Goal: Transaction & Acquisition: Subscribe to service/newsletter

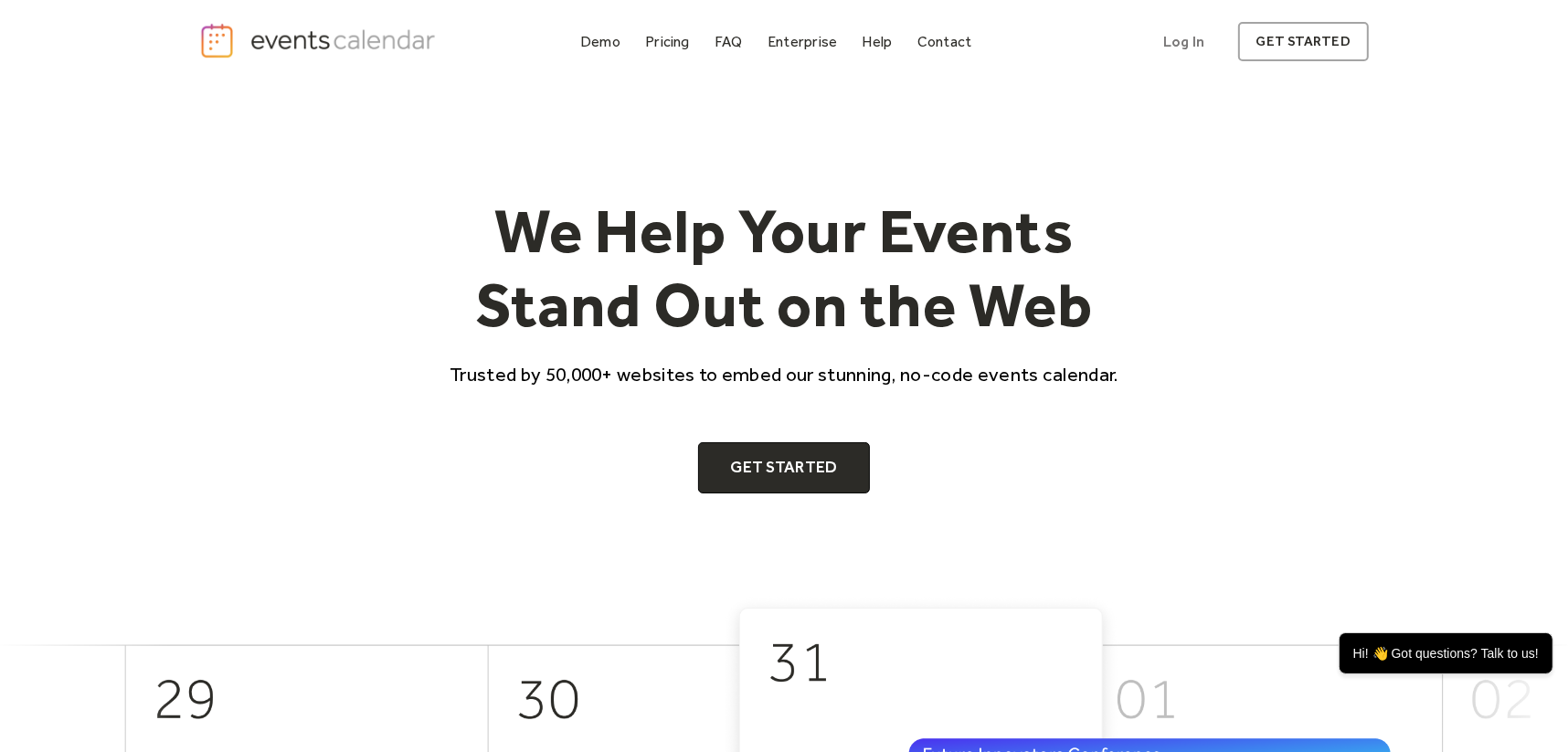
click at [321, 425] on div "We Help Your Events Stand Out on the Web Trusted by 50,000+ websites to embed o…" at bounding box center [784, 344] width 1170 height 299
click at [649, 44] on div "Pricing" at bounding box center [667, 41] width 44 height 10
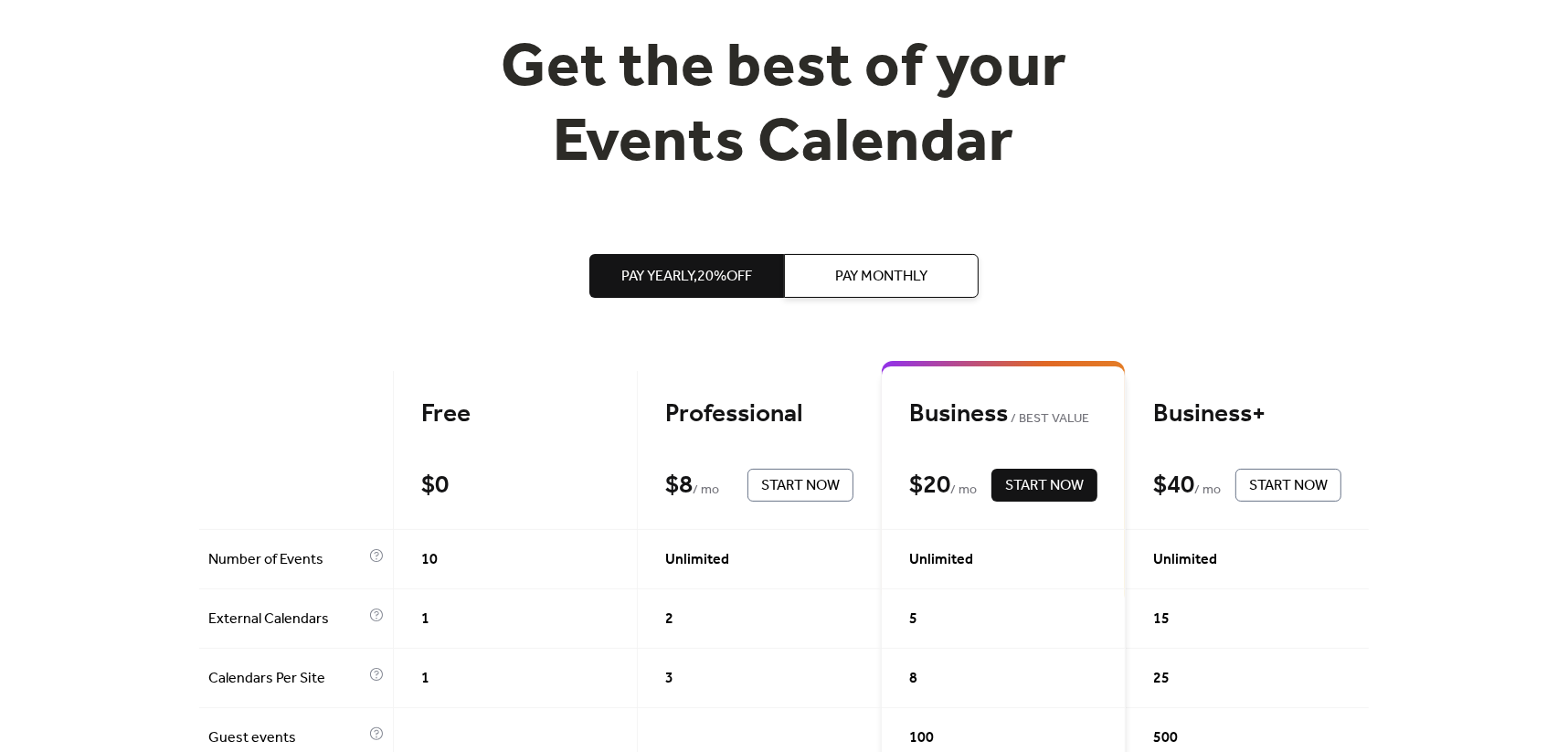
scroll to position [183, 0]
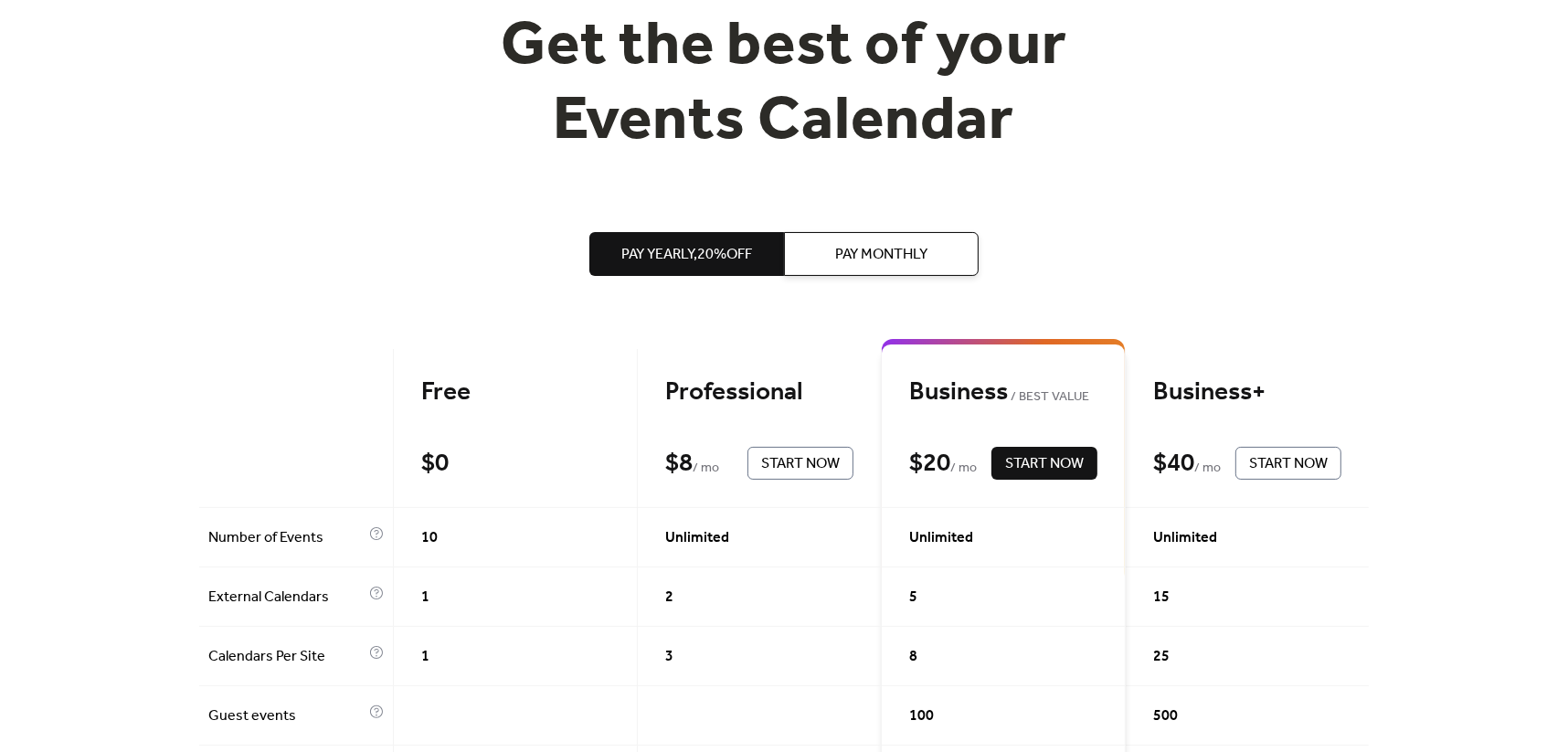
click at [908, 254] on span "Pay Monthly" at bounding box center [882, 255] width 93 height 22
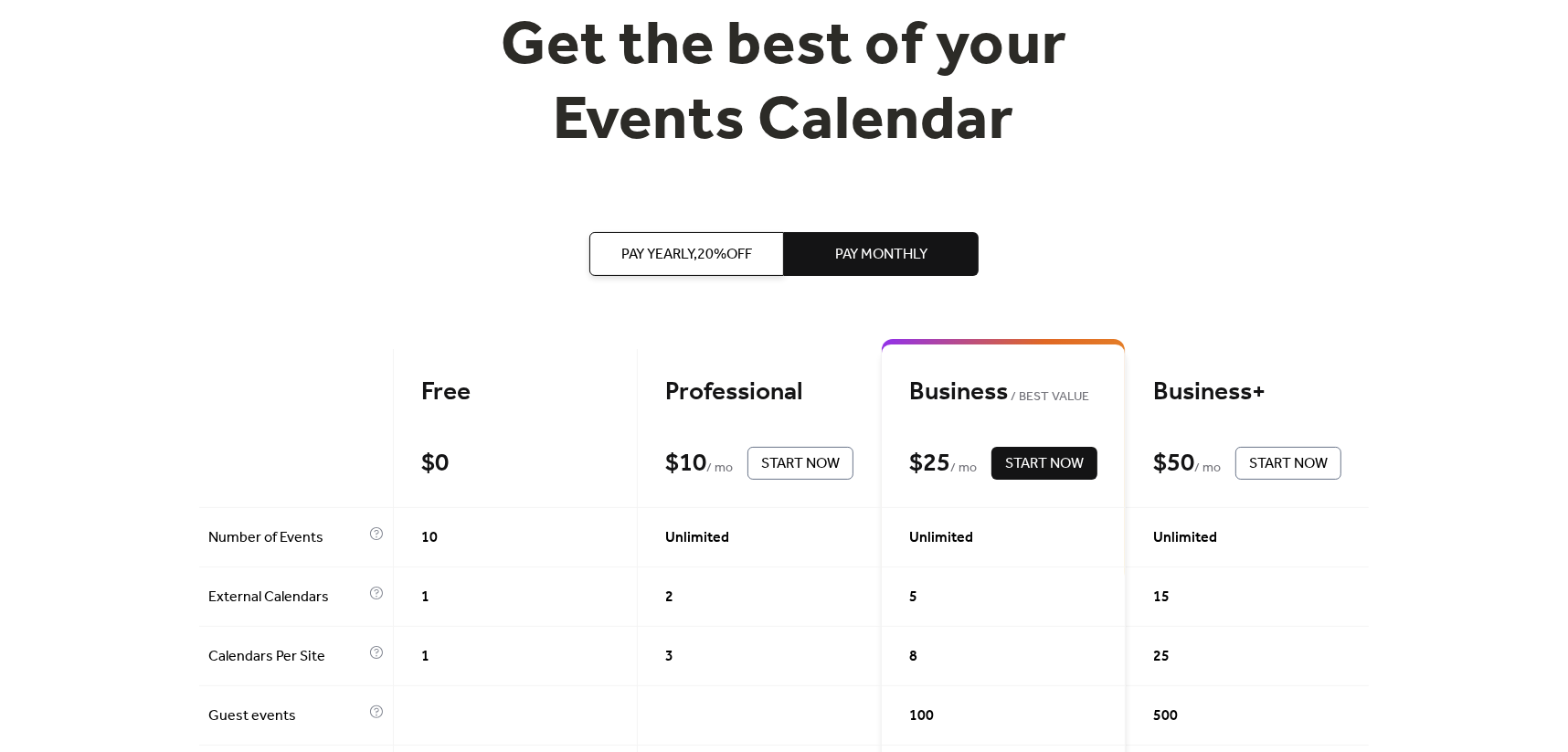
click at [623, 251] on span "Pay Yearly, 20% off" at bounding box center [686, 255] width 131 height 22
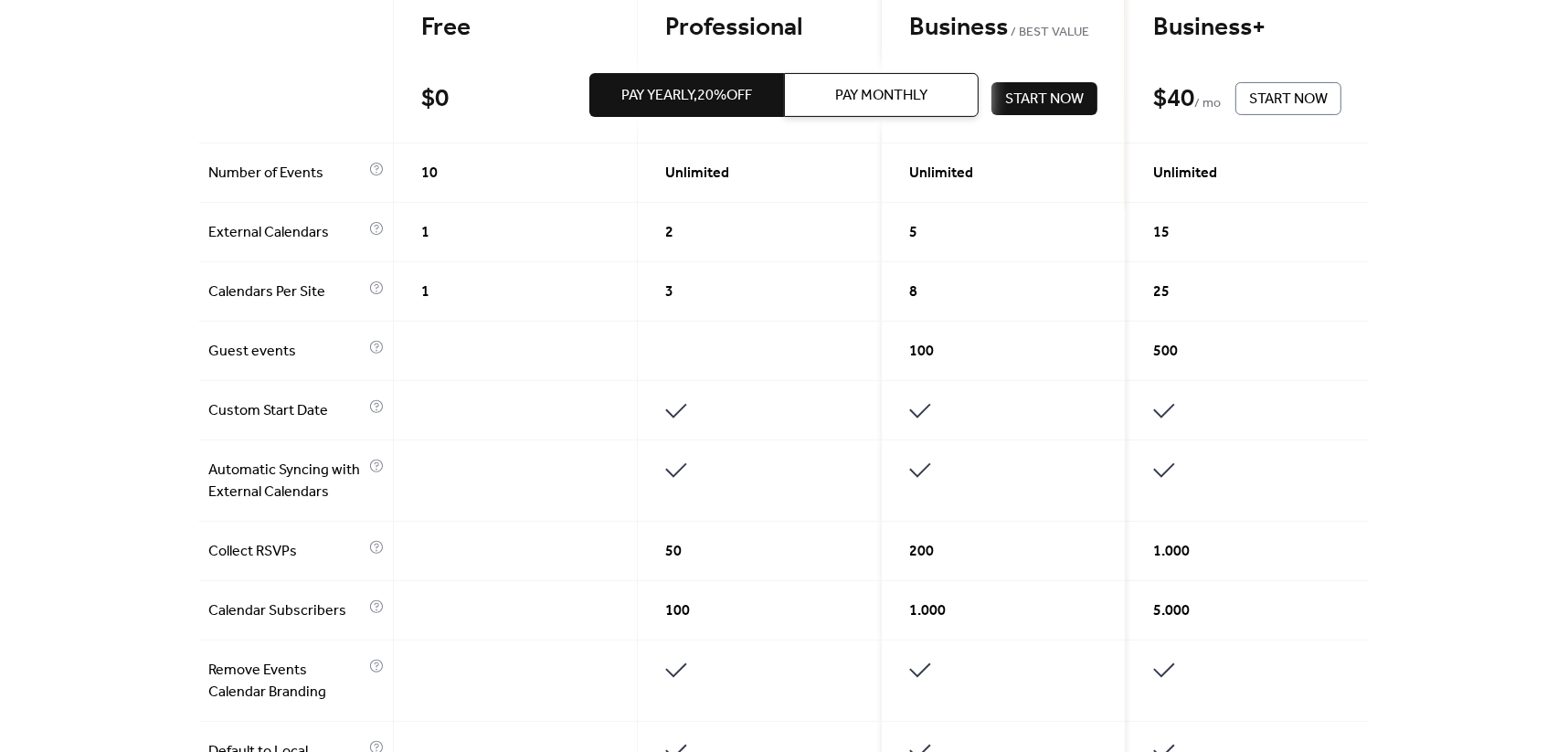
scroll to position [0, 0]
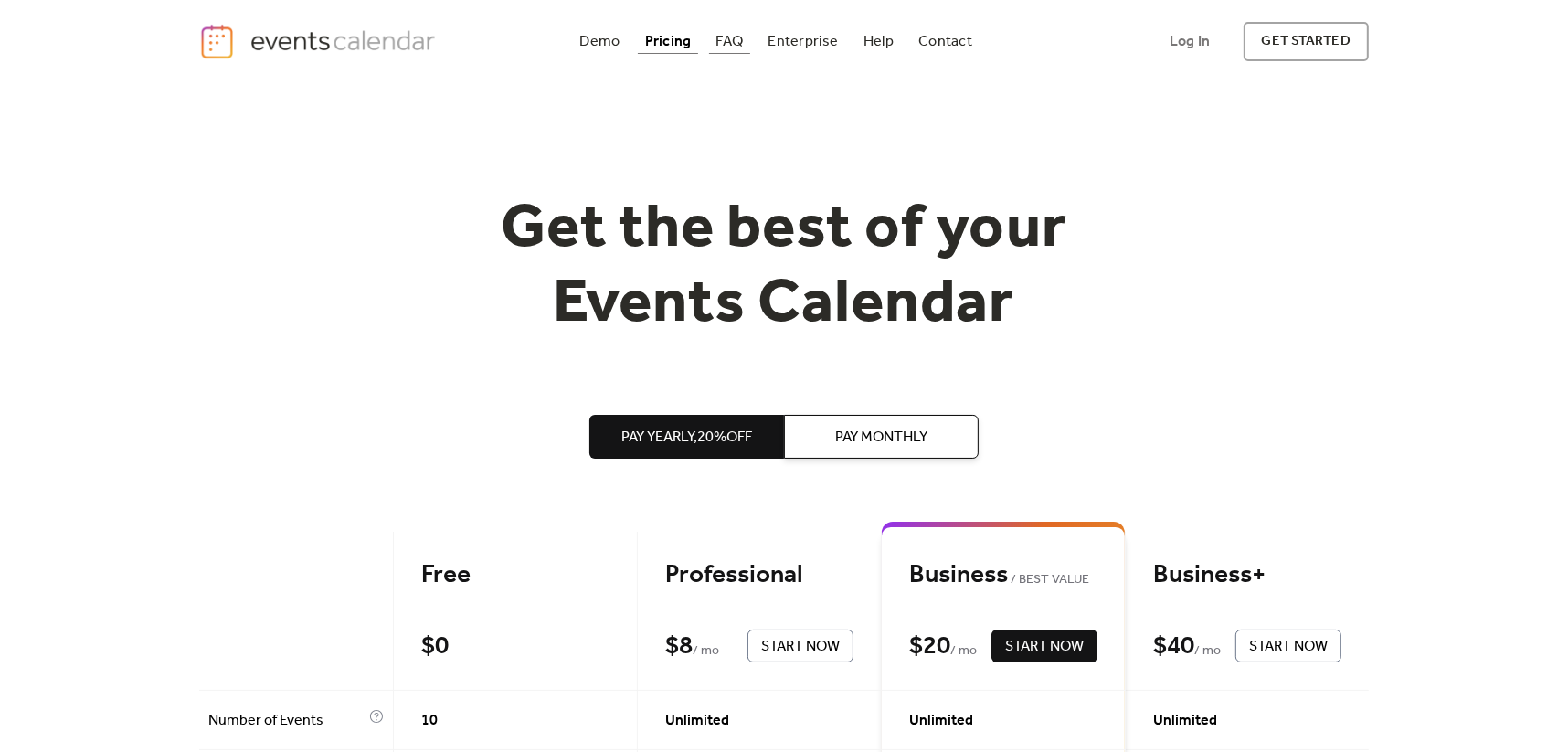
click at [725, 45] on div "FAQ" at bounding box center [730, 41] width 28 height 10
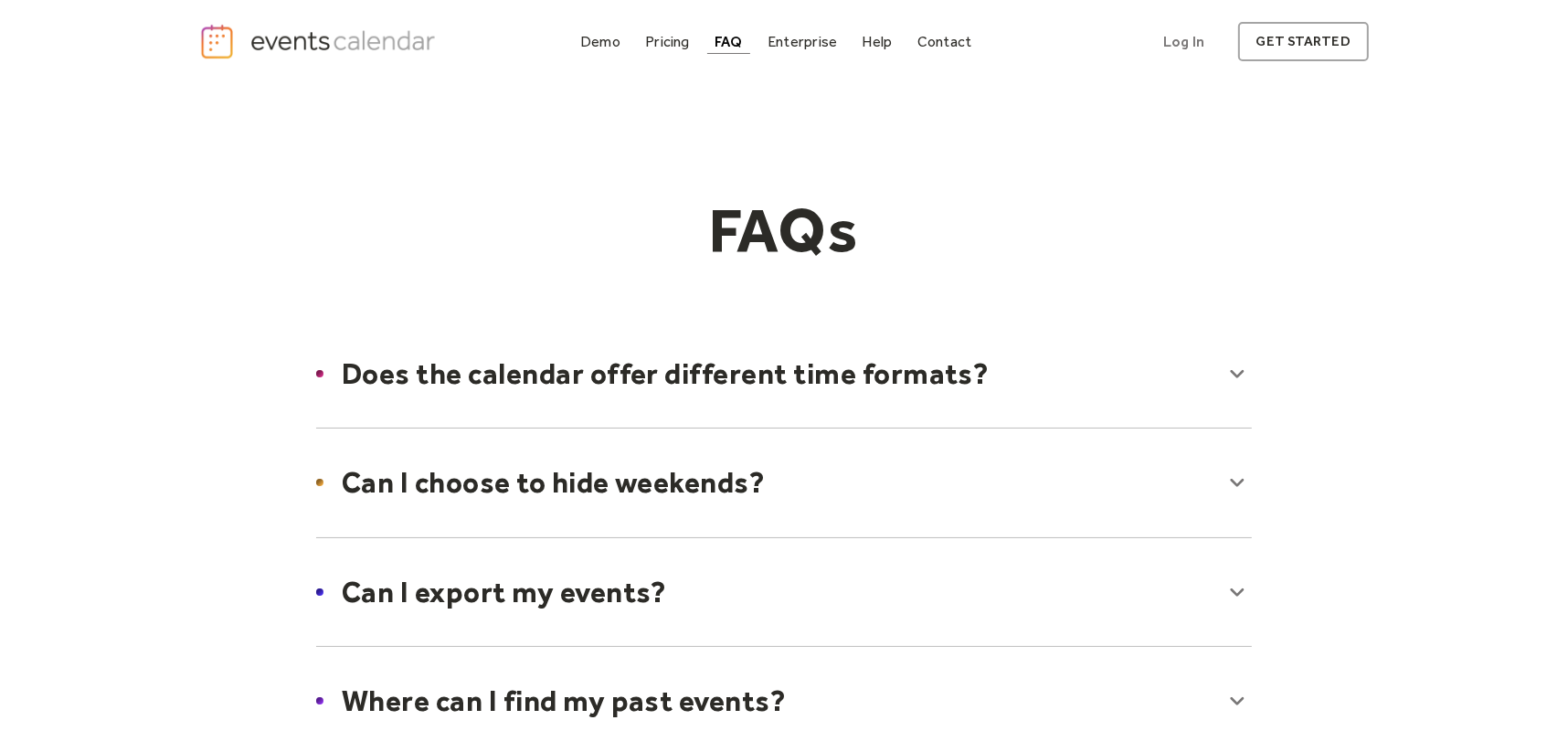
click at [1234, 367] on div at bounding box center [783, 373] width 972 height 111
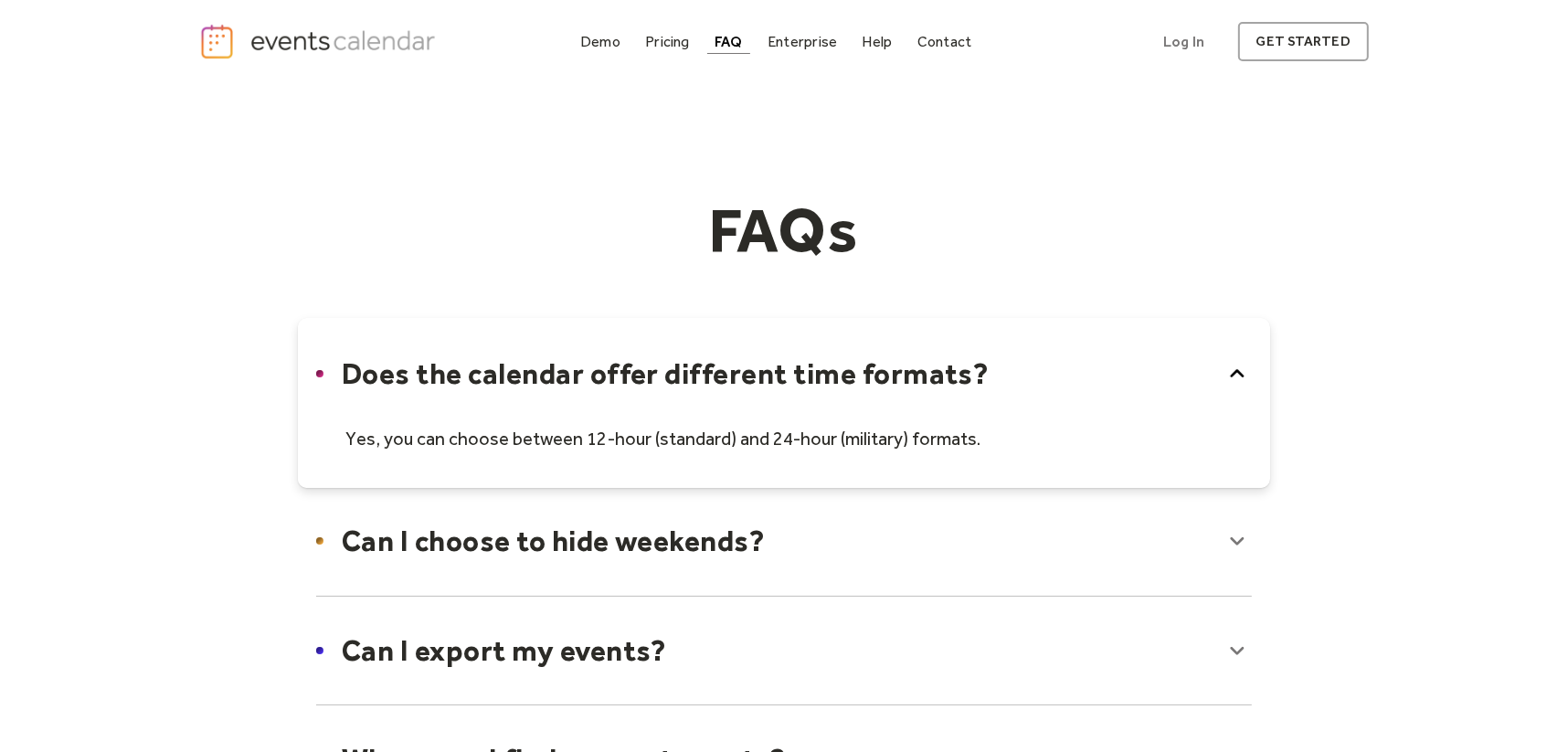
click at [1230, 370] on icon at bounding box center [1237, 374] width 30 height 30
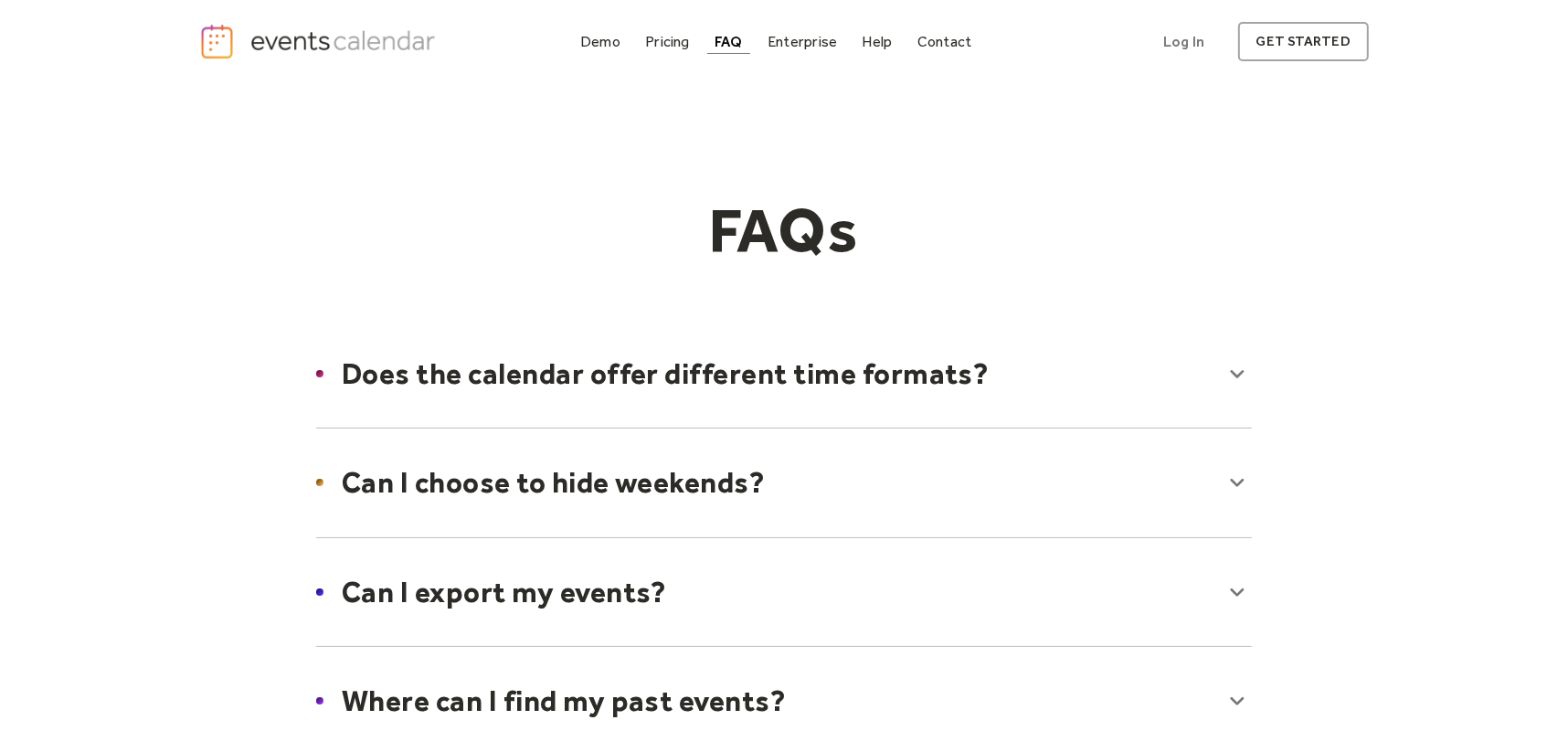
click at [1239, 481] on div at bounding box center [783, 481] width 972 height 111
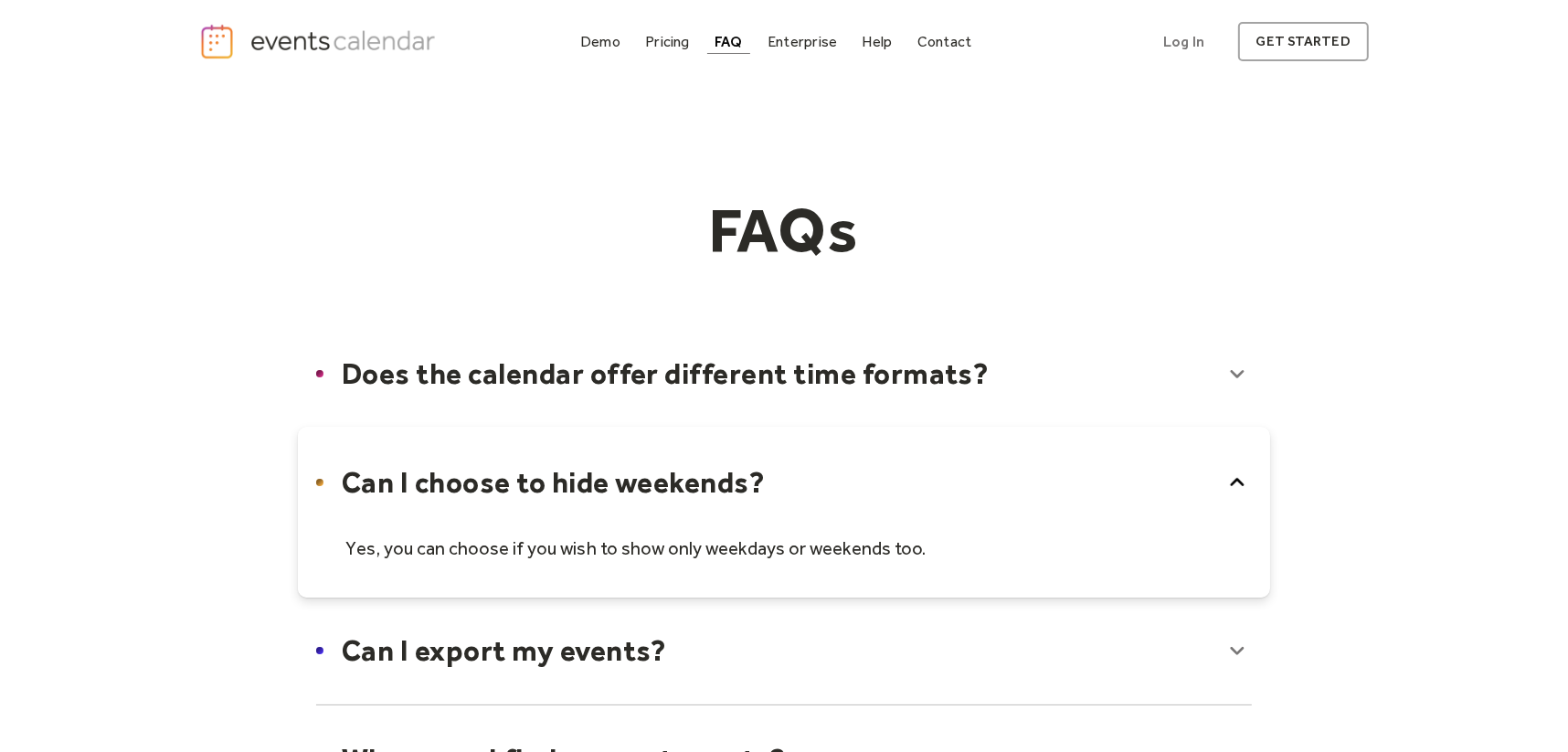
click at [1239, 481] on icon at bounding box center [1238, 482] width 14 height 8
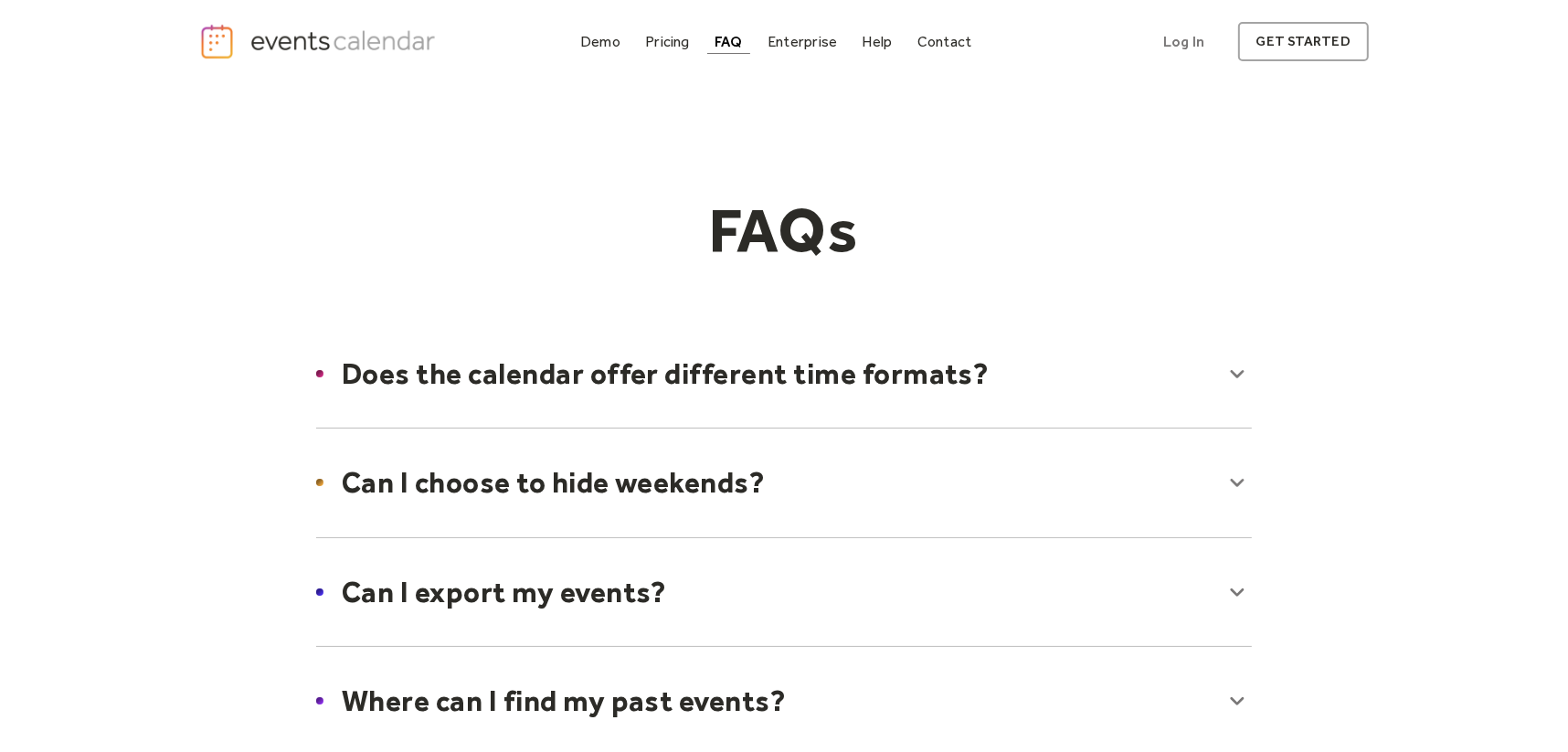
click at [1235, 582] on div at bounding box center [783, 592] width 972 height 111
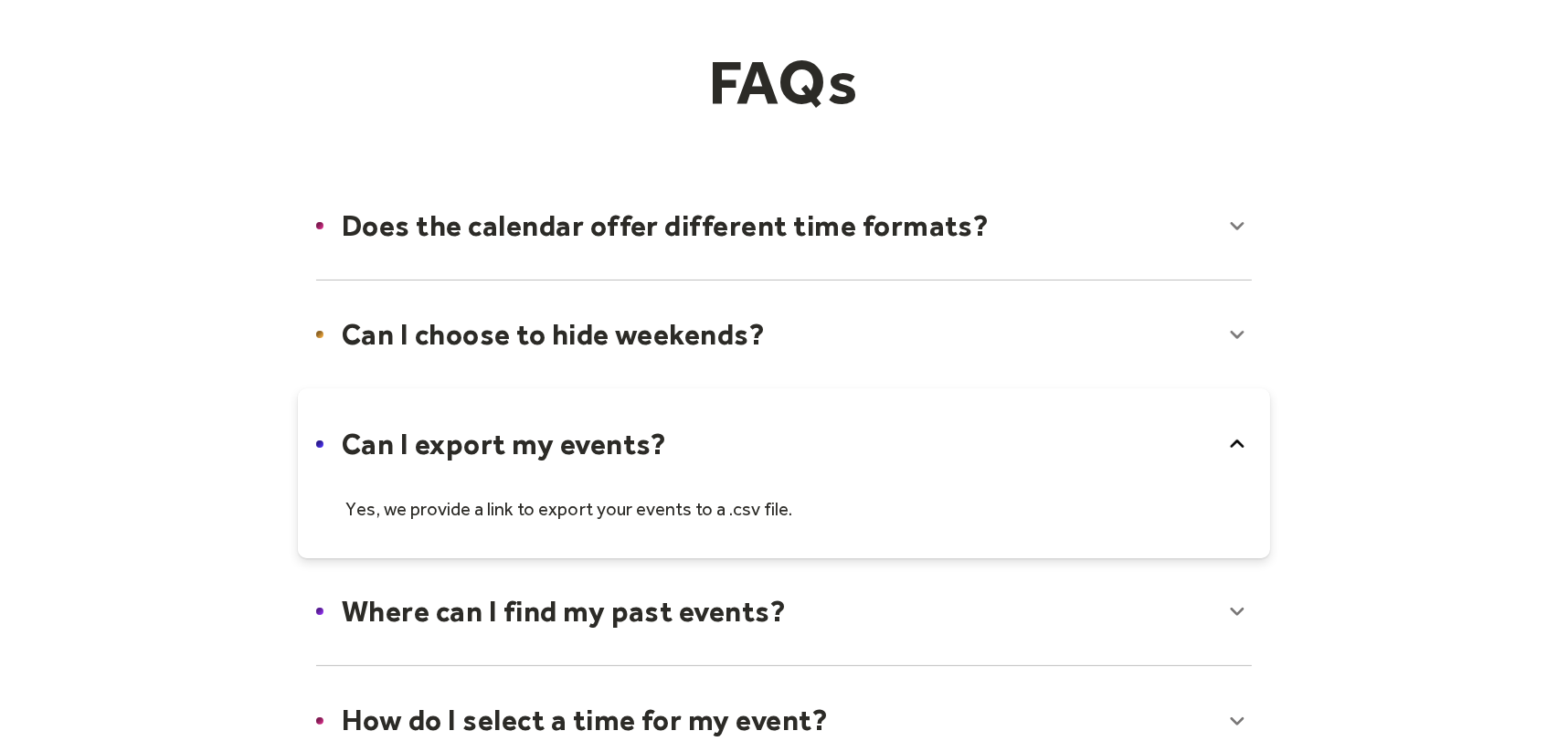
scroll to position [365, 0]
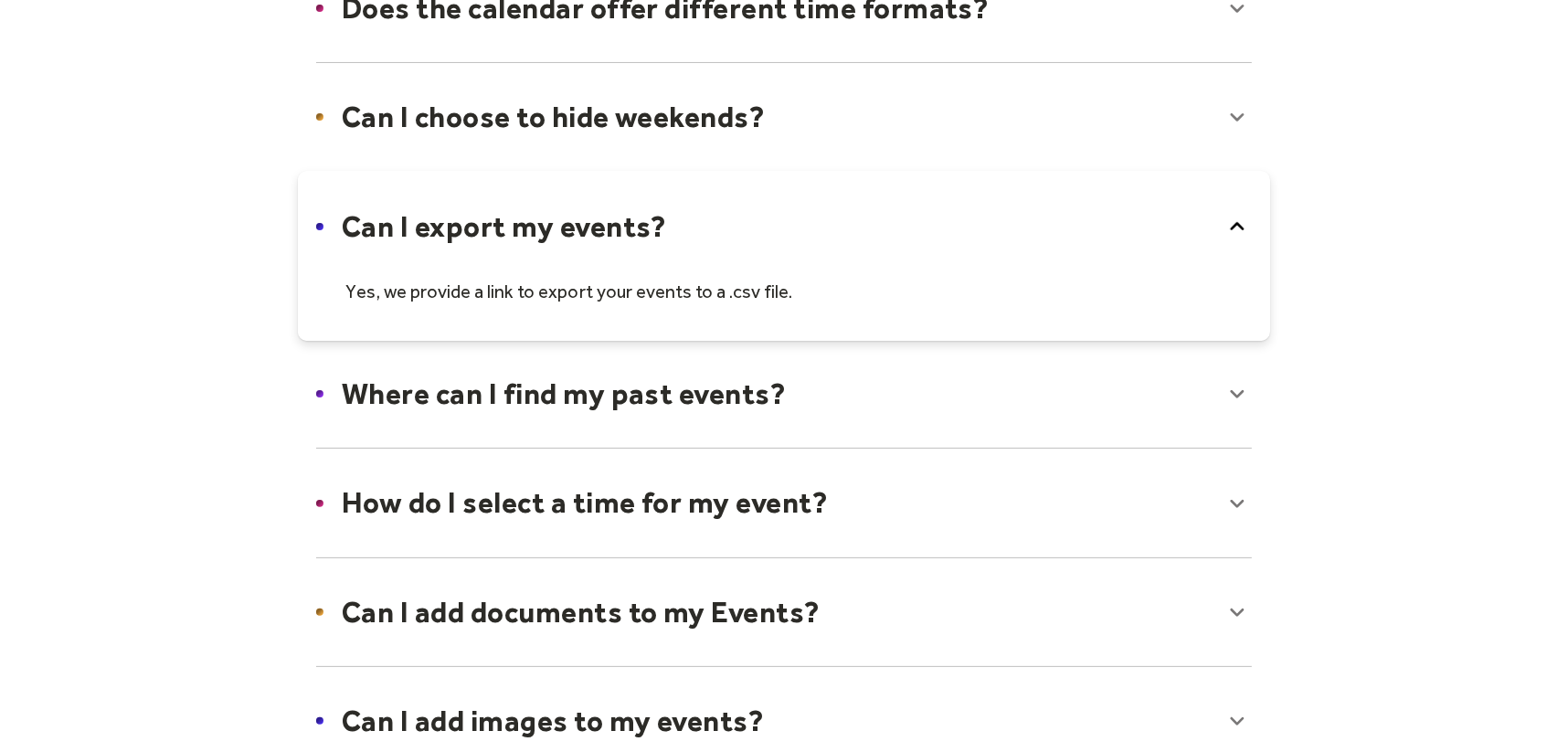
click at [1243, 224] on icon at bounding box center [1237, 226] width 30 height 30
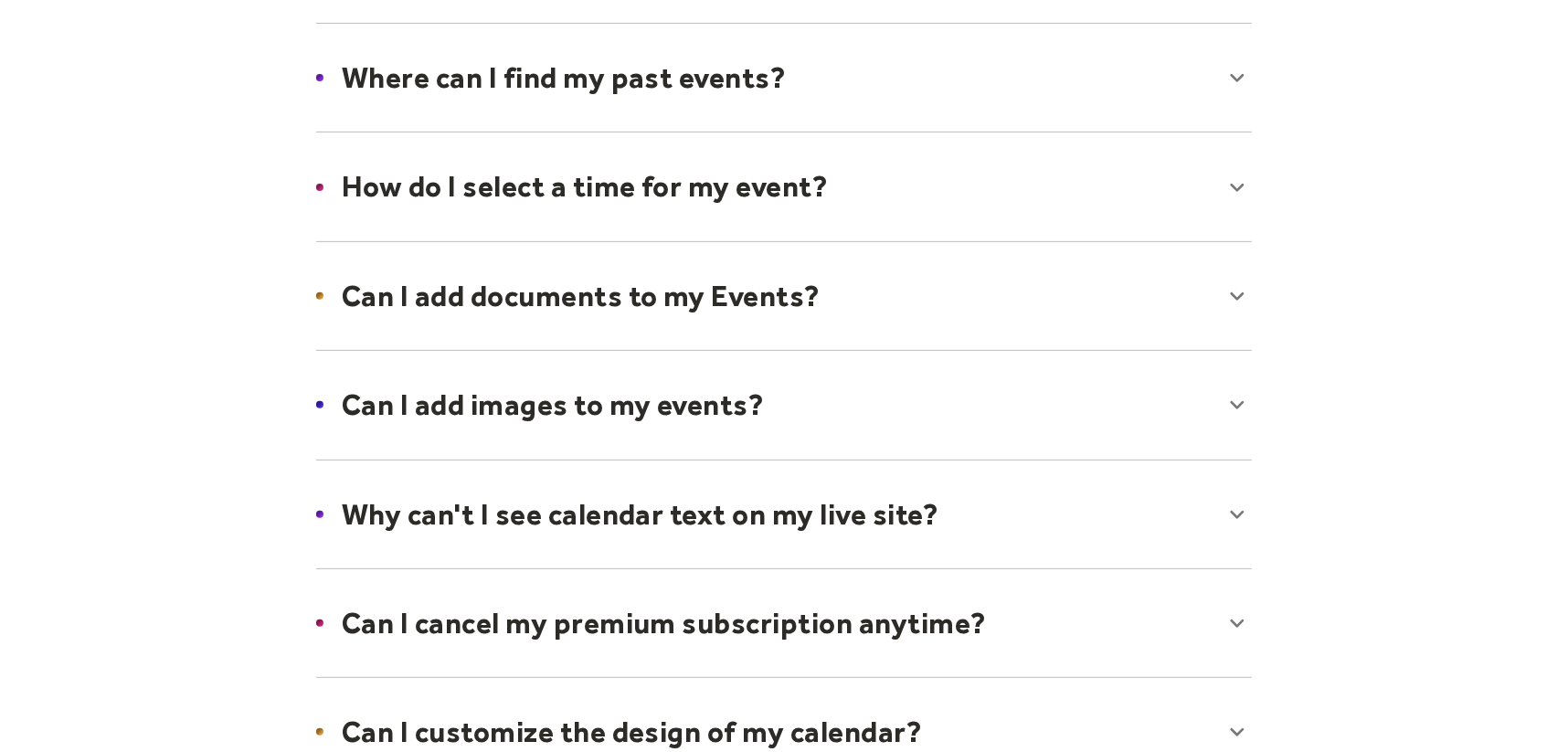
scroll to position [639, 0]
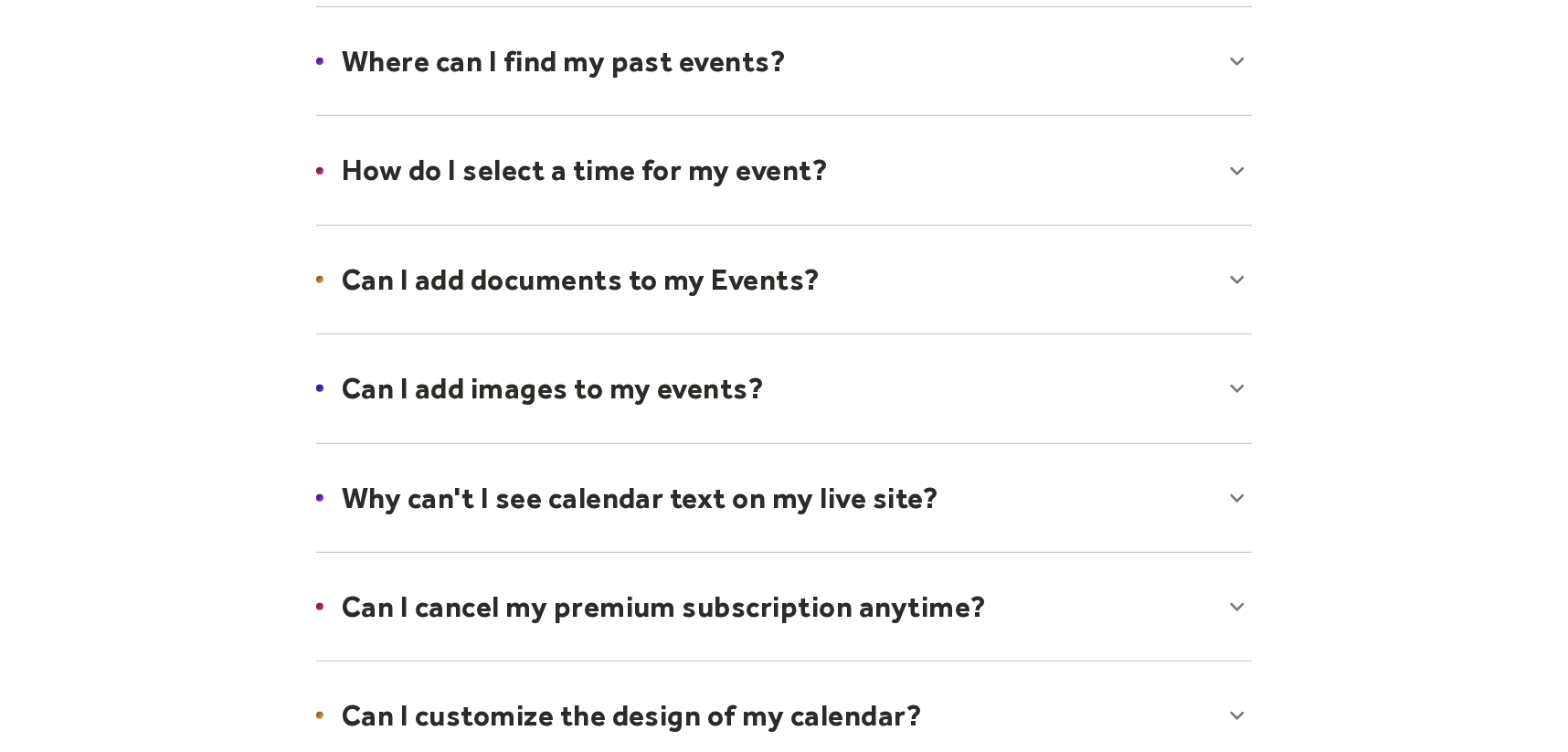
click at [1232, 379] on div at bounding box center [783, 388] width 972 height 111
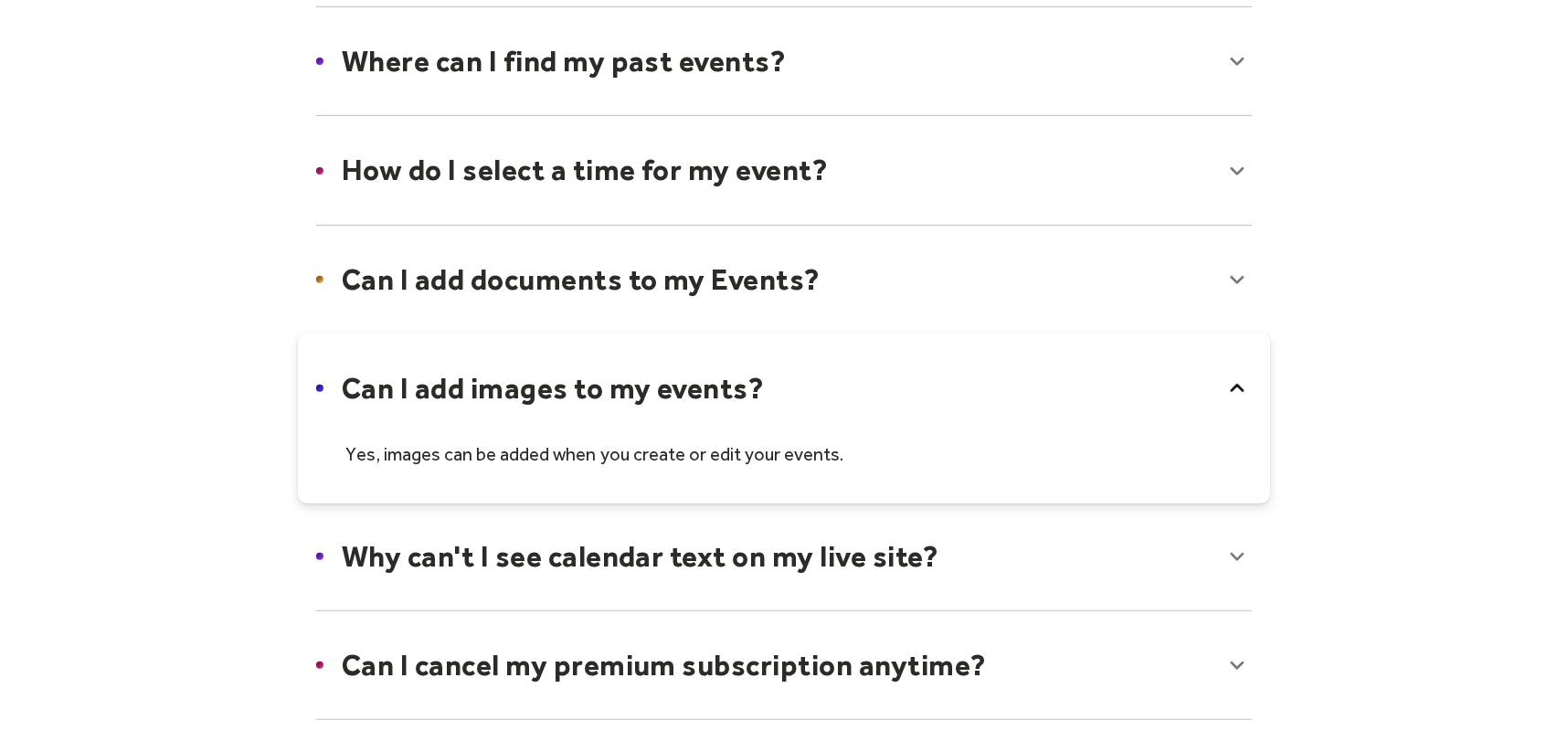
click at [1229, 379] on icon at bounding box center [1237, 388] width 30 height 30
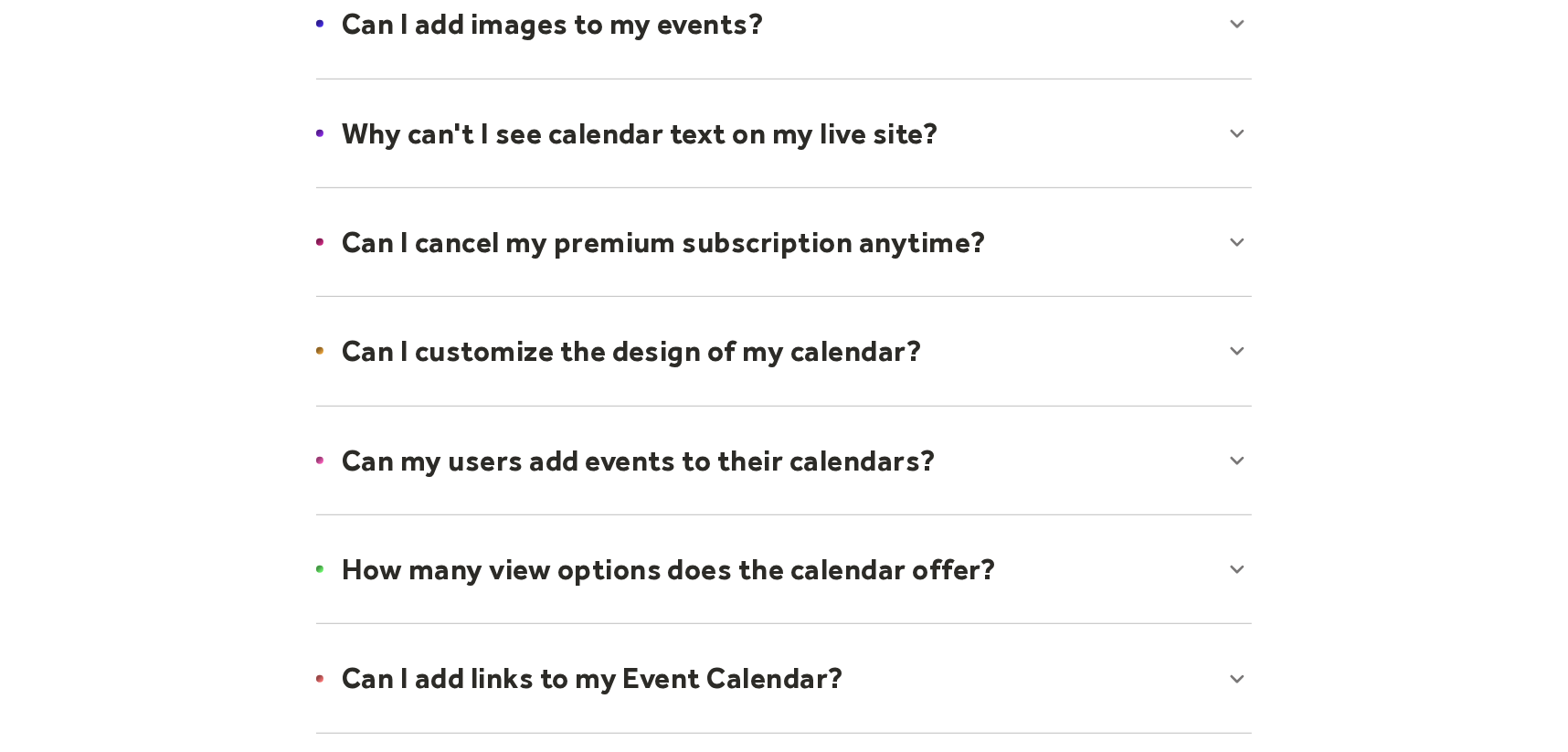
scroll to position [1005, 0]
click at [1232, 338] on div at bounding box center [783, 349] width 972 height 111
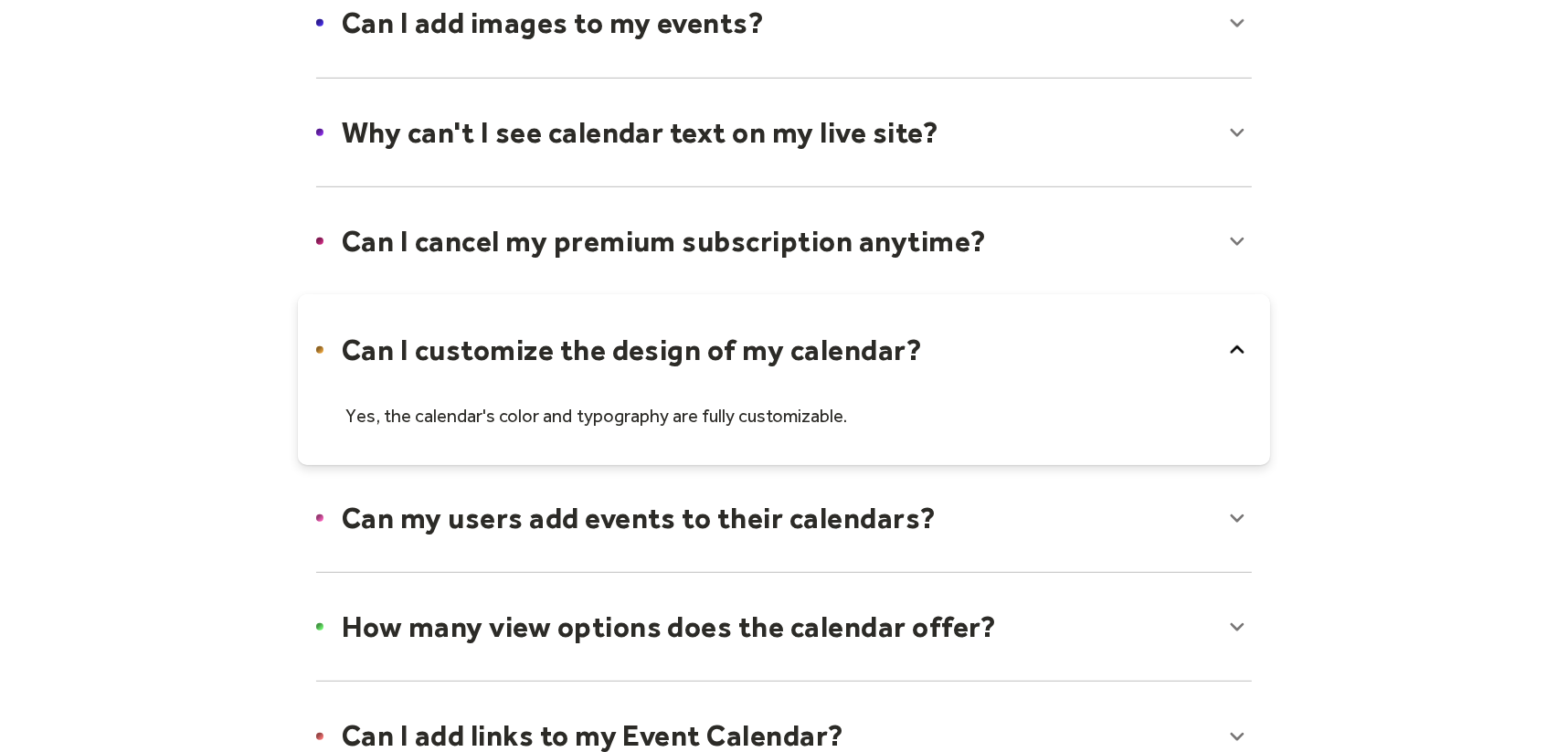
click at [1232, 338] on icon at bounding box center [1237, 349] width 30 height 30
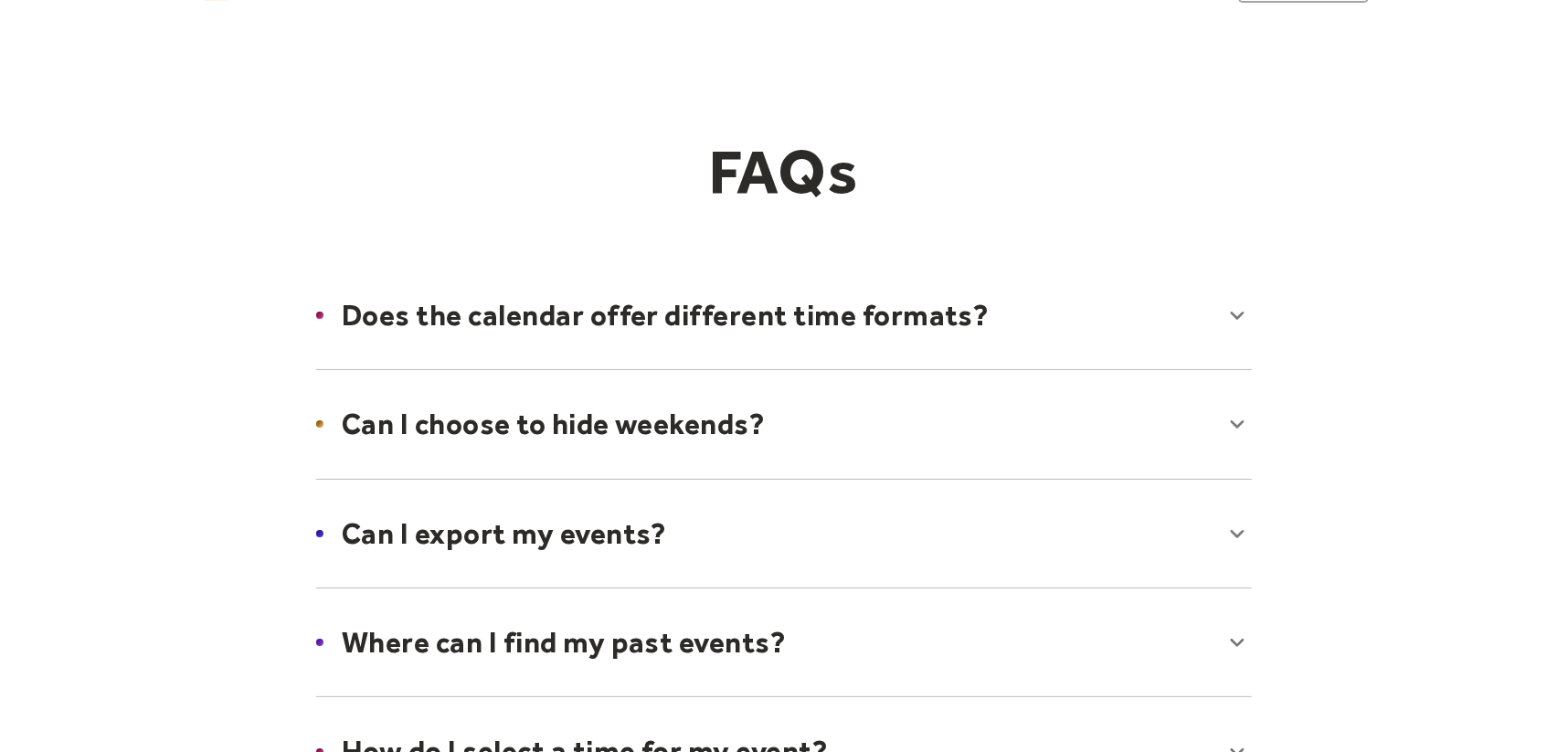
scroll to position [0, 0]
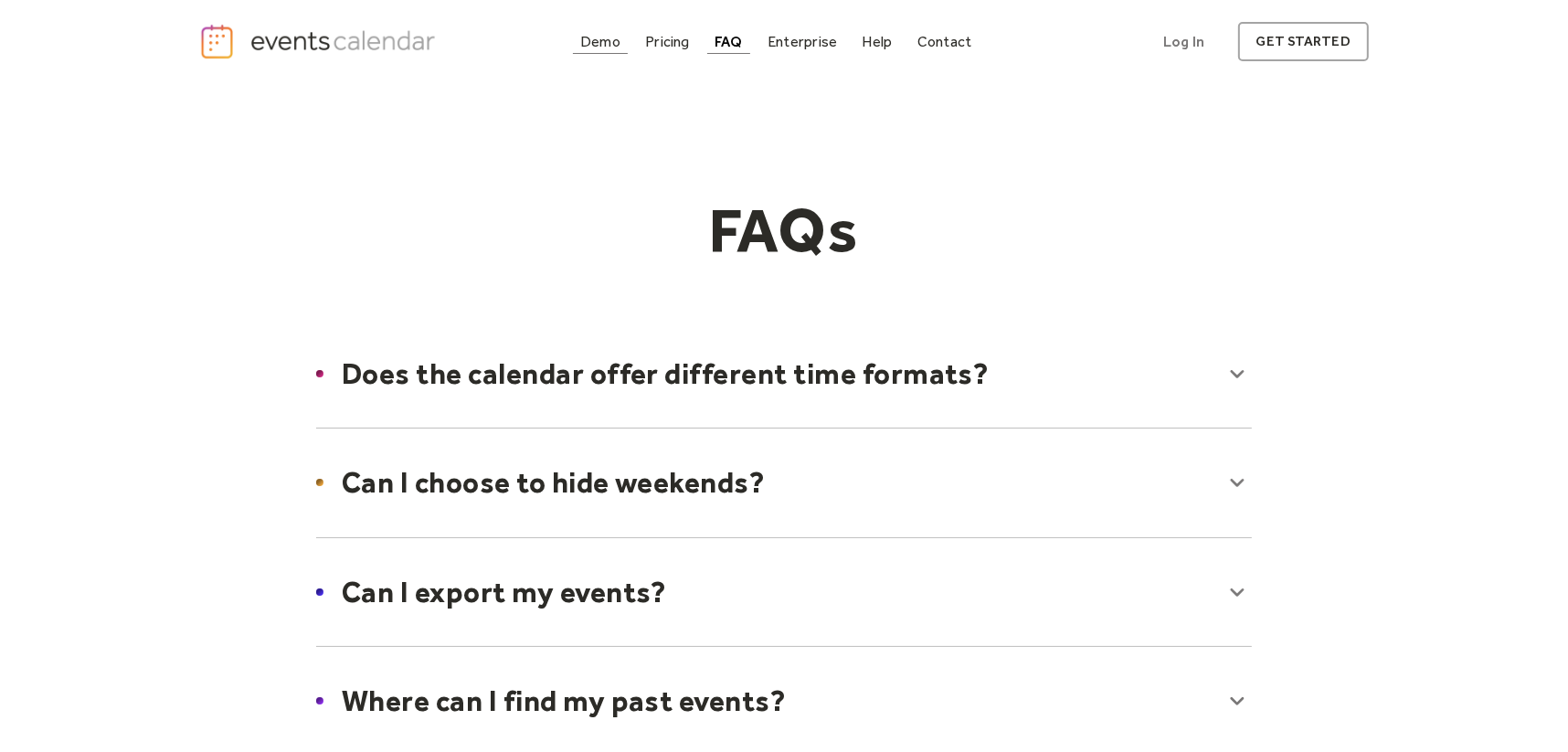
click at [589, 44] on div "Demo" at bounding box center [600, 41] width 40 height 10
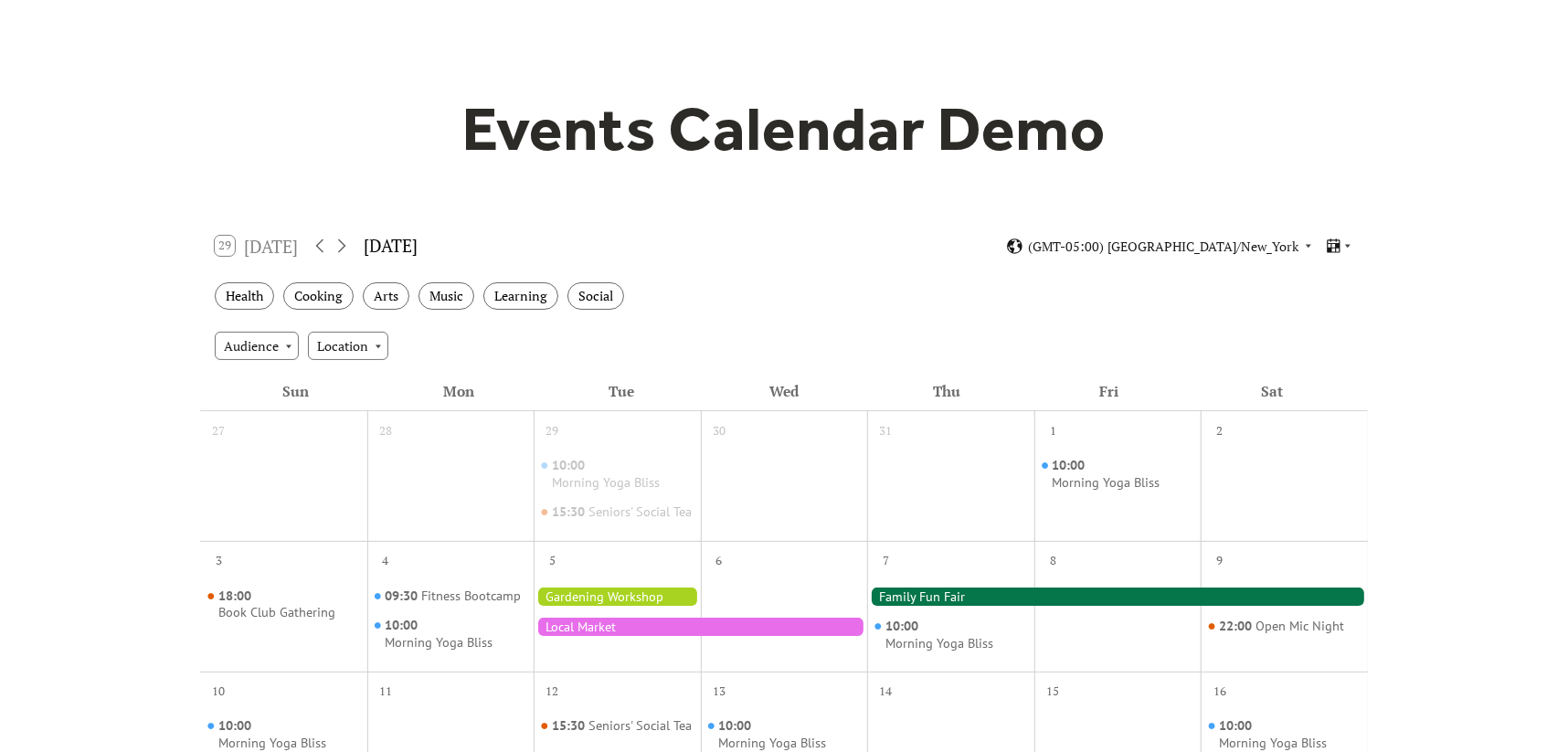
scroll to position [91, 0]
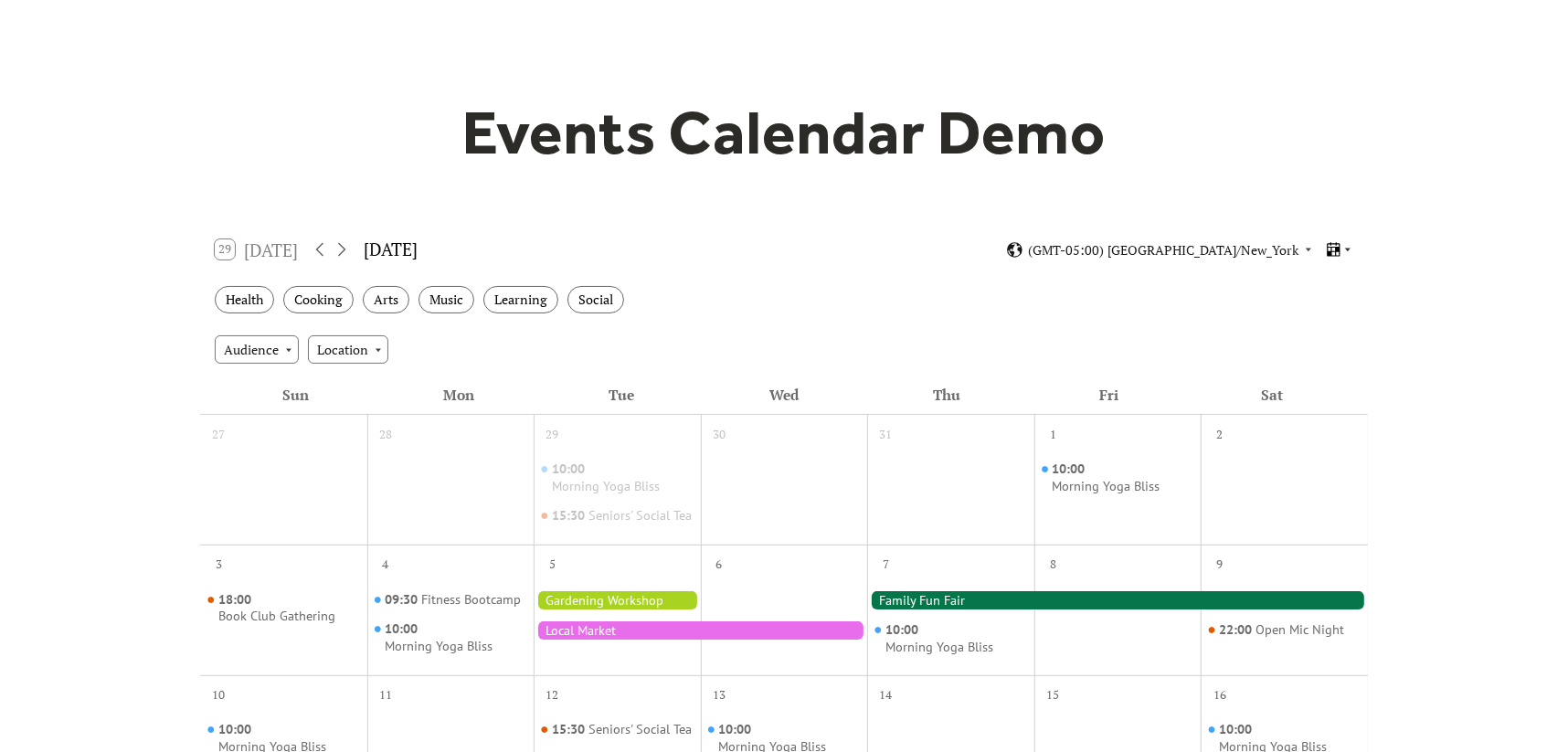
click at [1346, 247] on icon at bounding box center [1347, 249] width 11 height 11
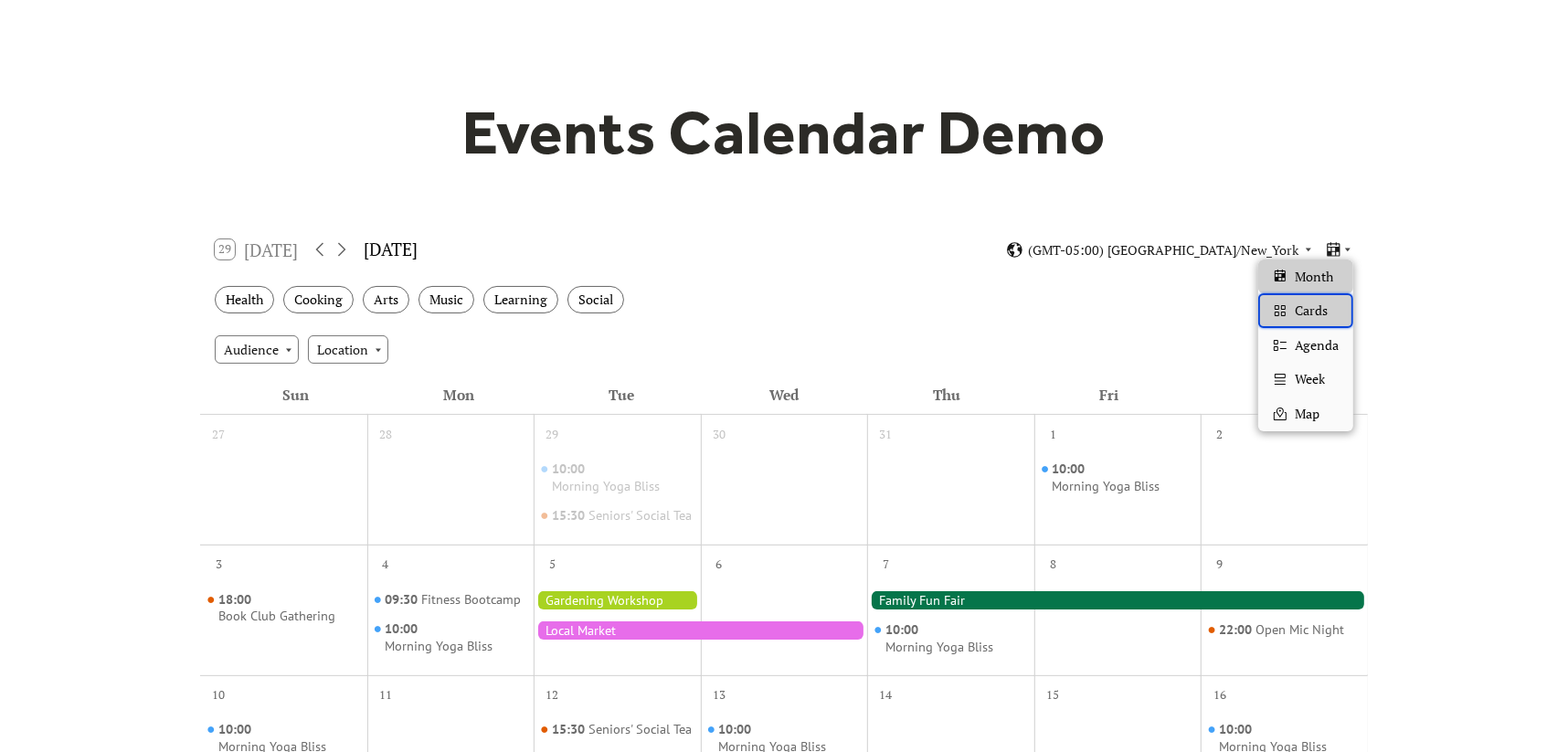
click at [1315, 302] on span "Cards" at bounding box center [1311, 310] width 33 height 20
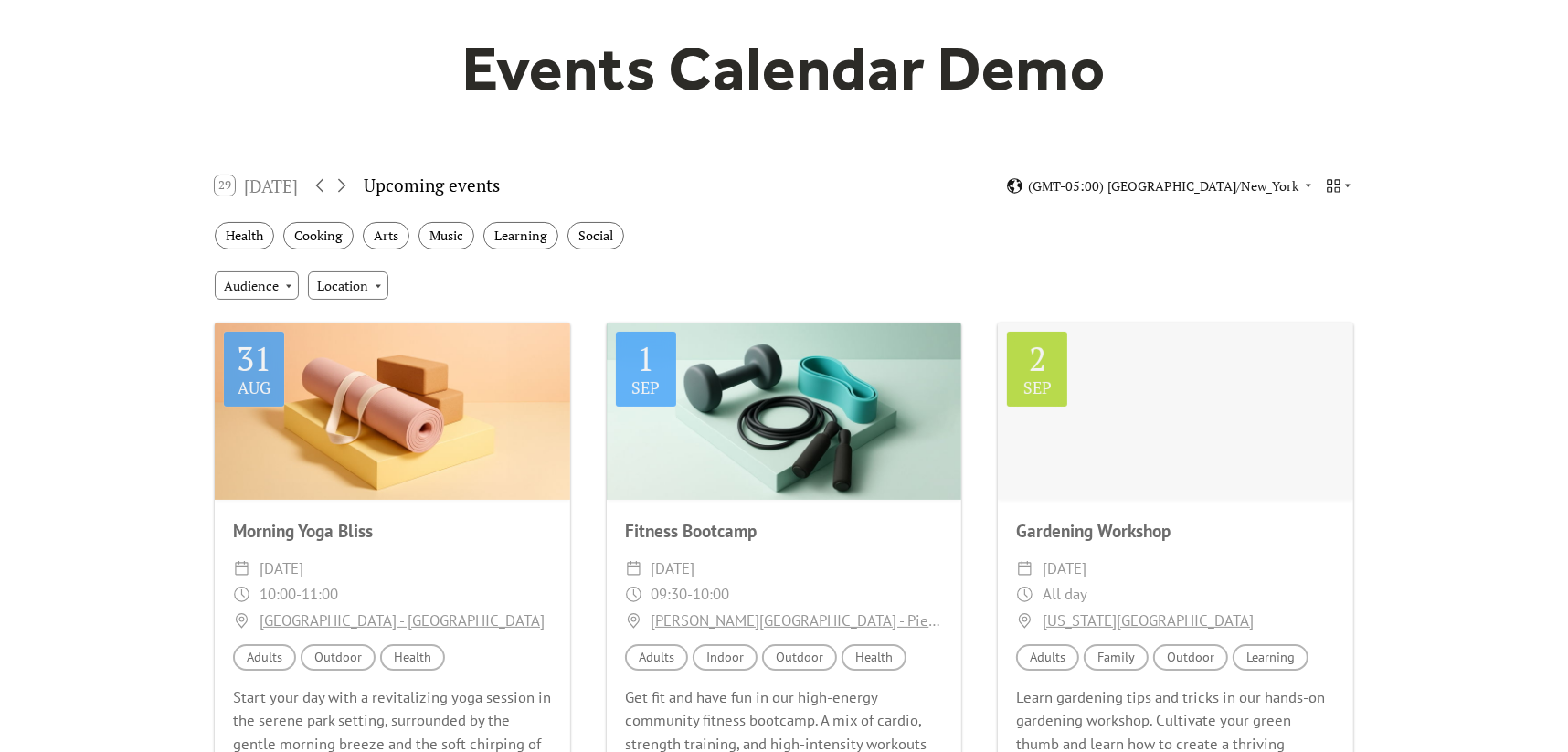
scroll to position [0, 0]
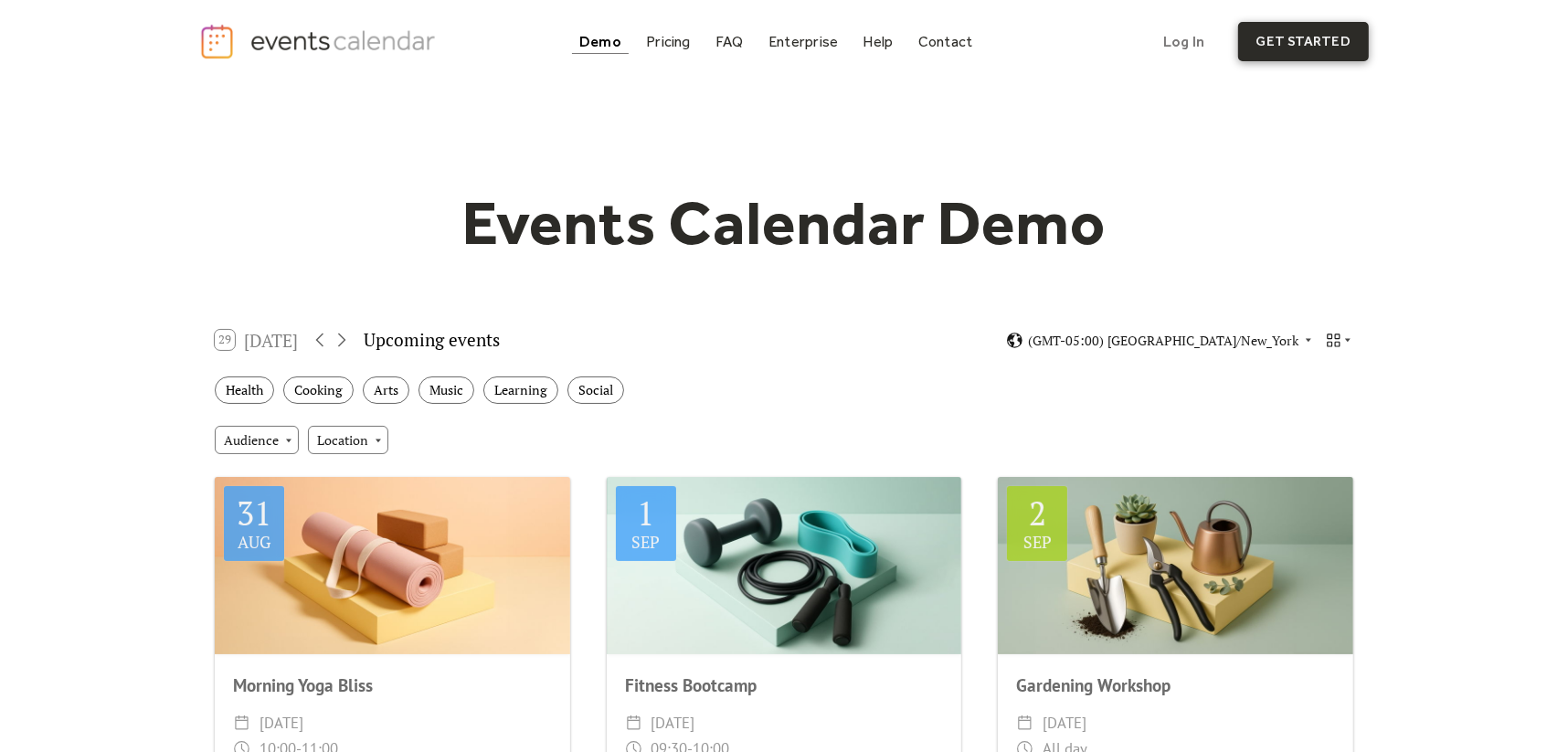
click at [1277, 43] on link "get started" at bounding box center [1303, 41] width 131 height 39
